Goal: Find specific page/section: Find specific page/section

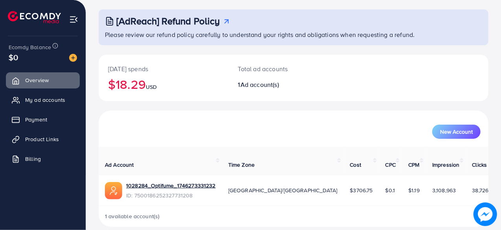
scroll to position [40, 0]
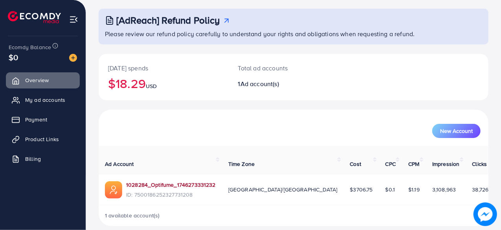
click at [203, 181] on link "1028284_Optifume_1746273331232" at bounding box center [171, 185] width 90 height 8
click at [47, 100] on span "My ad accounts" at bounding box center [47, 100] width 40 height 8
